Goal: Task Accomplishment & Management: Manage account settings

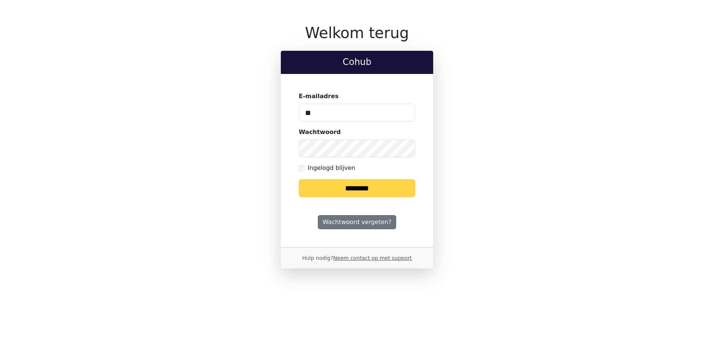
type input "**********"
click at [299, 179] on input "********" at bounding box center [357, 188] width 117 height 18
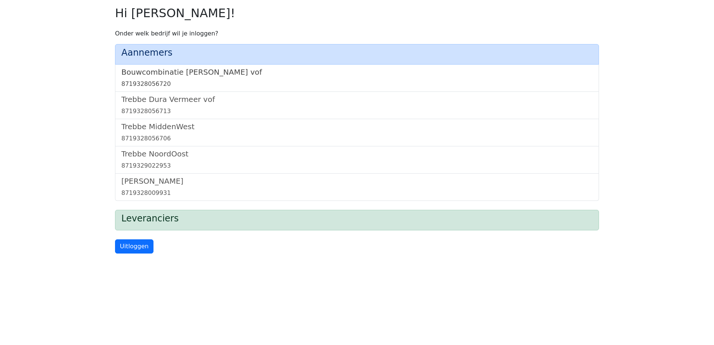
click at [208, 74] on h5 "Bouwcombinatie [PERSON_NAME] vof" at bounding box center [357, 72] width 472 height 9
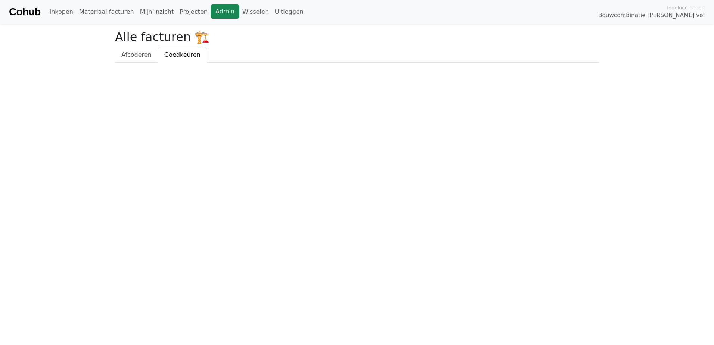
click at [211, 12] on link "Admin" at bounding box center [225, 11] width 29 height 14
click at [241, 7] on link "Wisselen" at bounding box center [255, 11] width 33 height 15
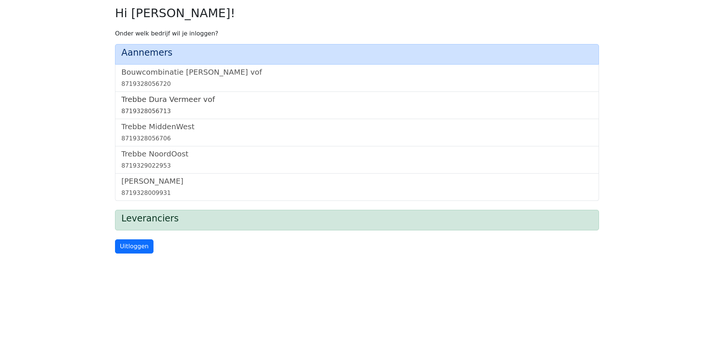
click at [182, 99] on h5 "Trebbe Dura Vermeer vof" at bounding box center [357, 99] width 472 height 9
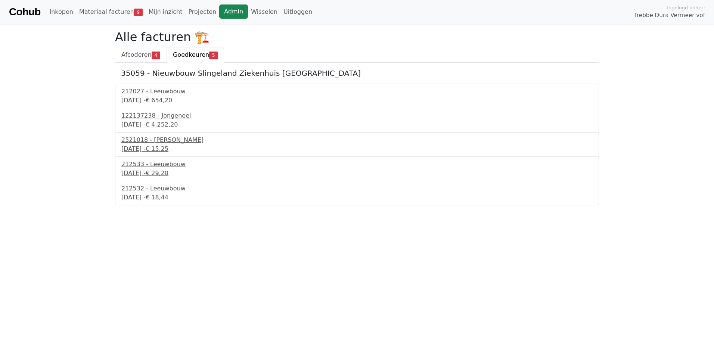
click at [225, 9] on link "Admin" at bounding box center [233, 11] width 29 height 14
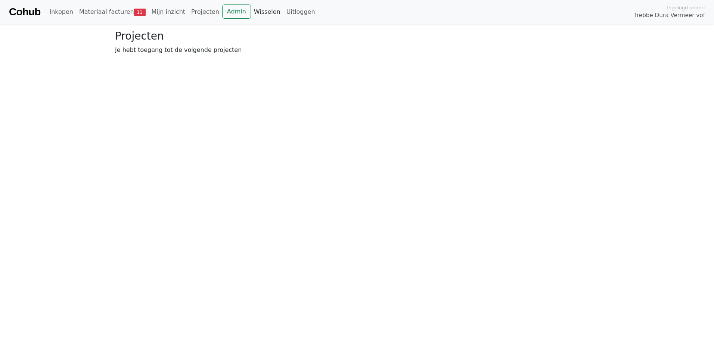
click at [251, 12] on link "Wisselen" at bounding box center [267, 11] width 33 height 15
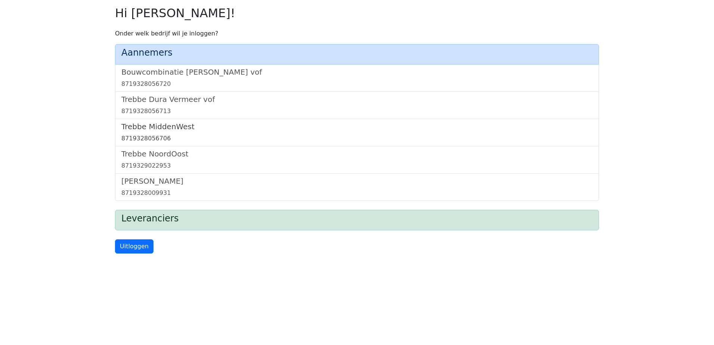
click at [155, 127] on h5 "Trebbe MiddenWest" at bounding box center [357, 126] width 472 height 9
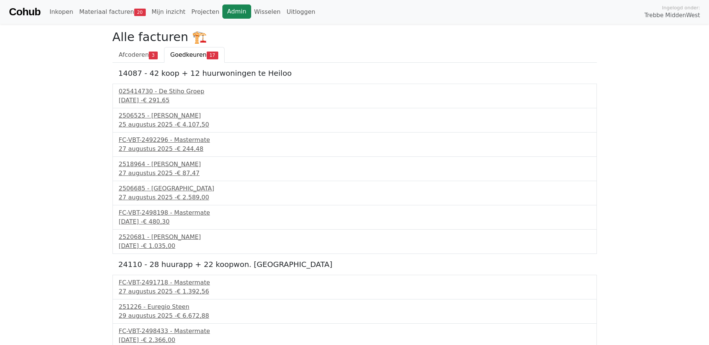
click at [222, 9] on link "Admin" at bounding box center [236, 11] width 29 height 14
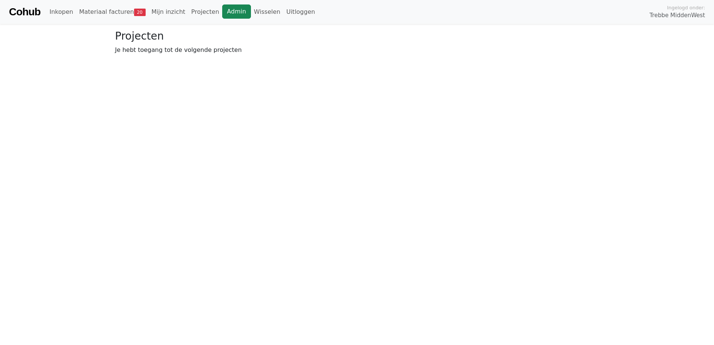
click at [228, 16] on link "Admin" at bounding box center [236, 11] width 29 height 14
